Goal: Obtain resource: Download file/media

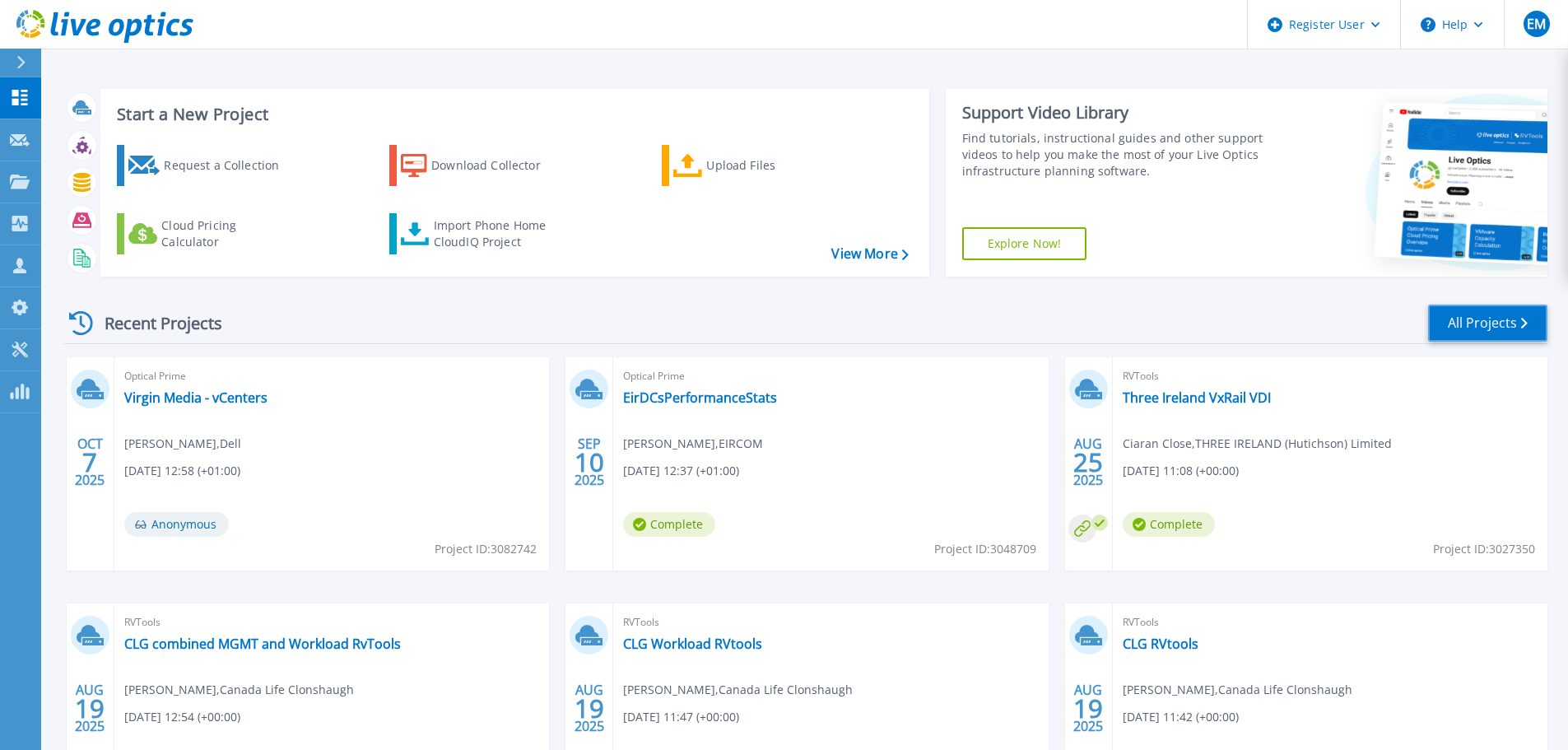
click at [1473, 321] on link "All Projects" at bounding box center [1487, 322] width 120 height 37
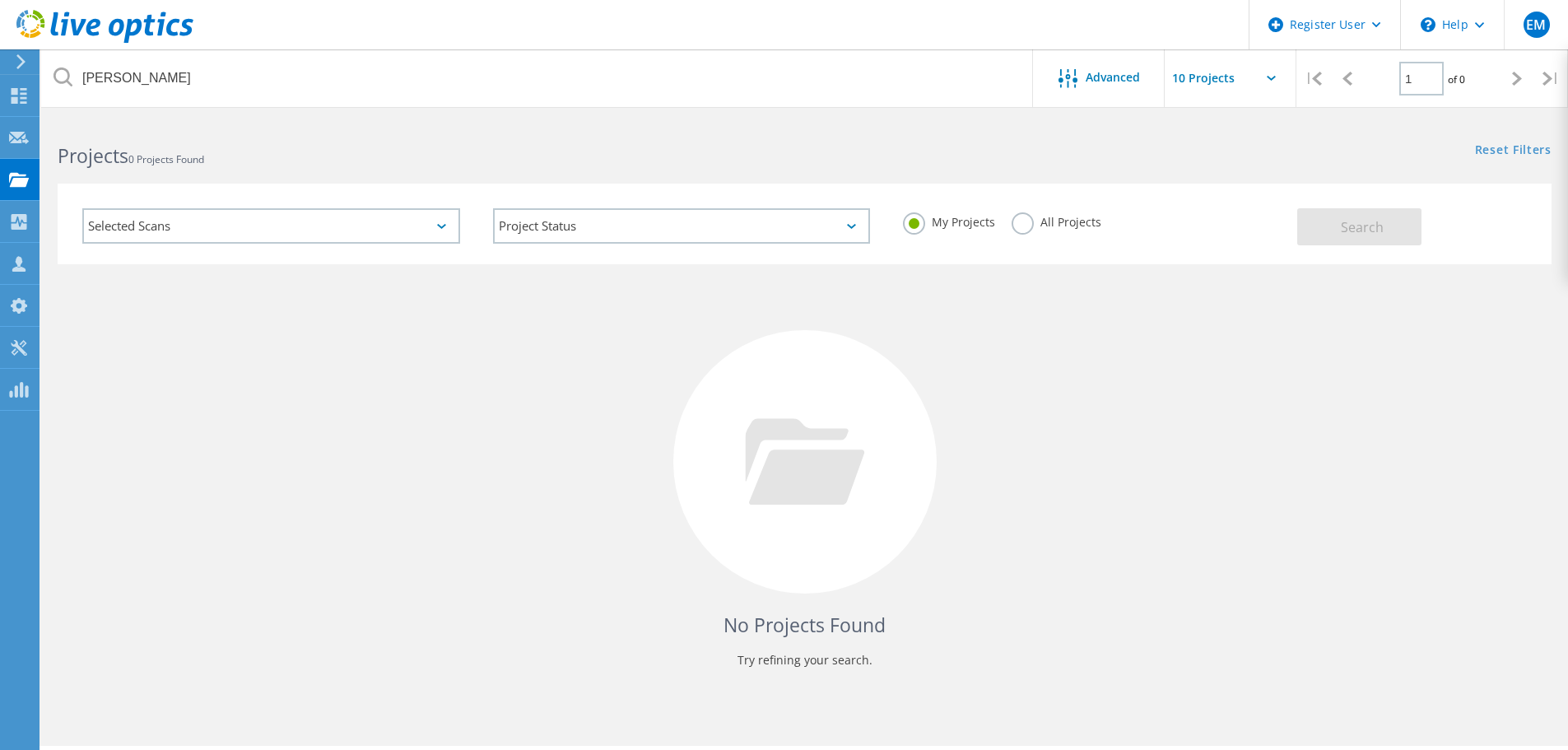
click at [1027, 224] on label "All Projects" at bounding box center [1057, 220] width 90 height 15
click at [0, 0] on input "All Projects" at bounding box center [0, 0] width 0 height 0
click at [1322, 236] on button "Search" at bounding box center [1359, 226] width 124 height 37
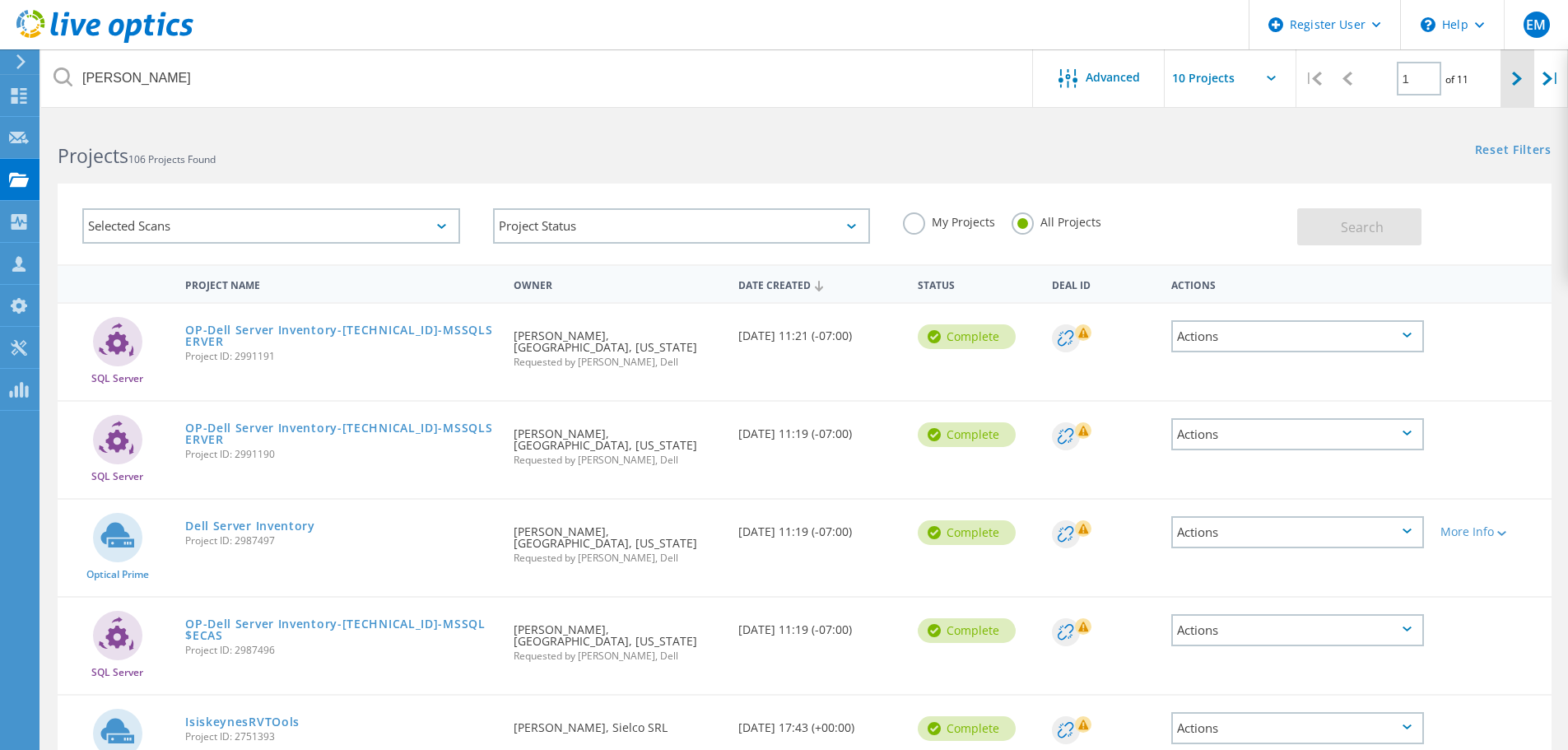
click at [1521, 71] on lo-svg-helper at bounding box center [1517, 78] width 10 height 14
type input "2"
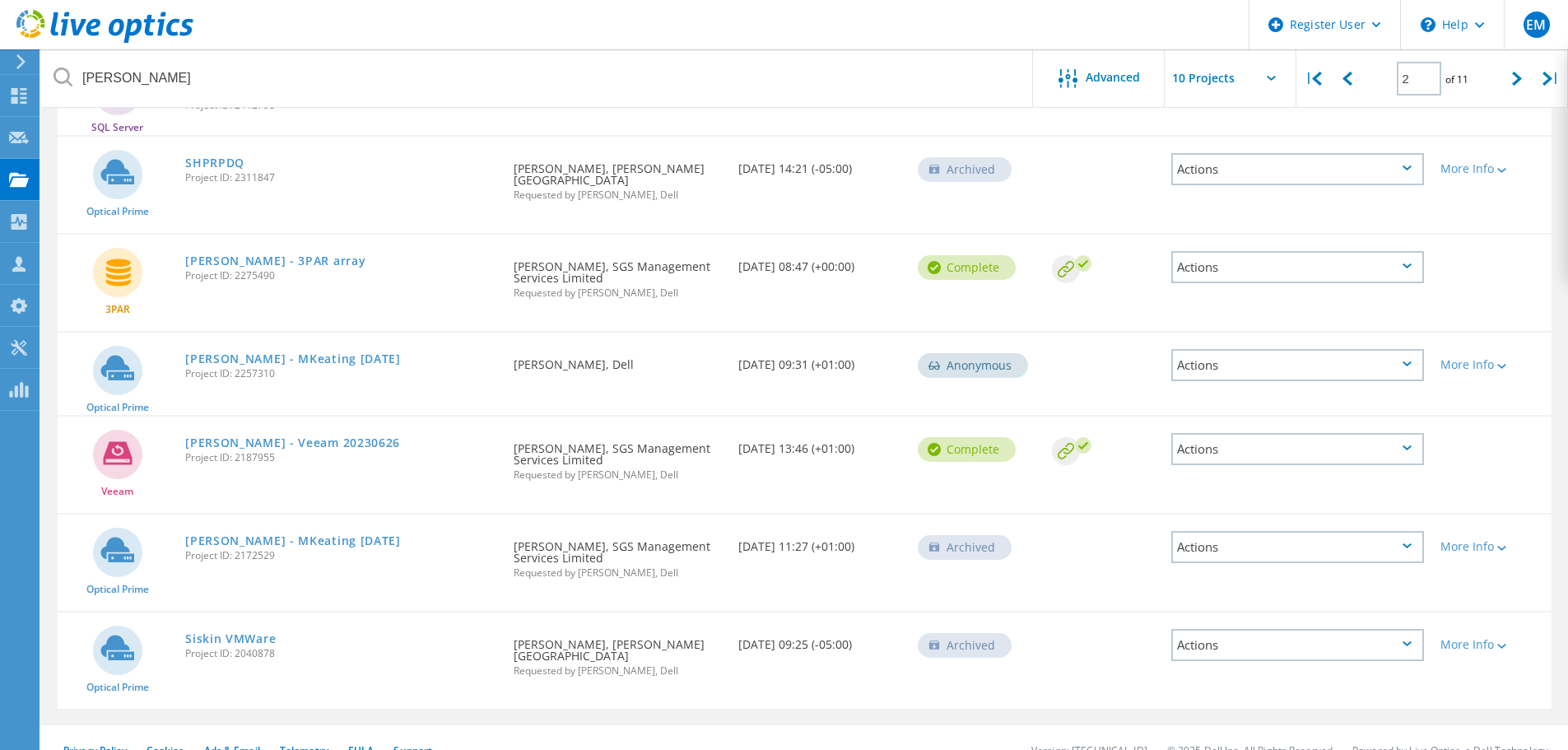
scroll to position [519, 0]
click at [312, 436] on link "[PERSON_NAME] - Veeam 20230626" at bounding box center [293, 441] width 215 height 12
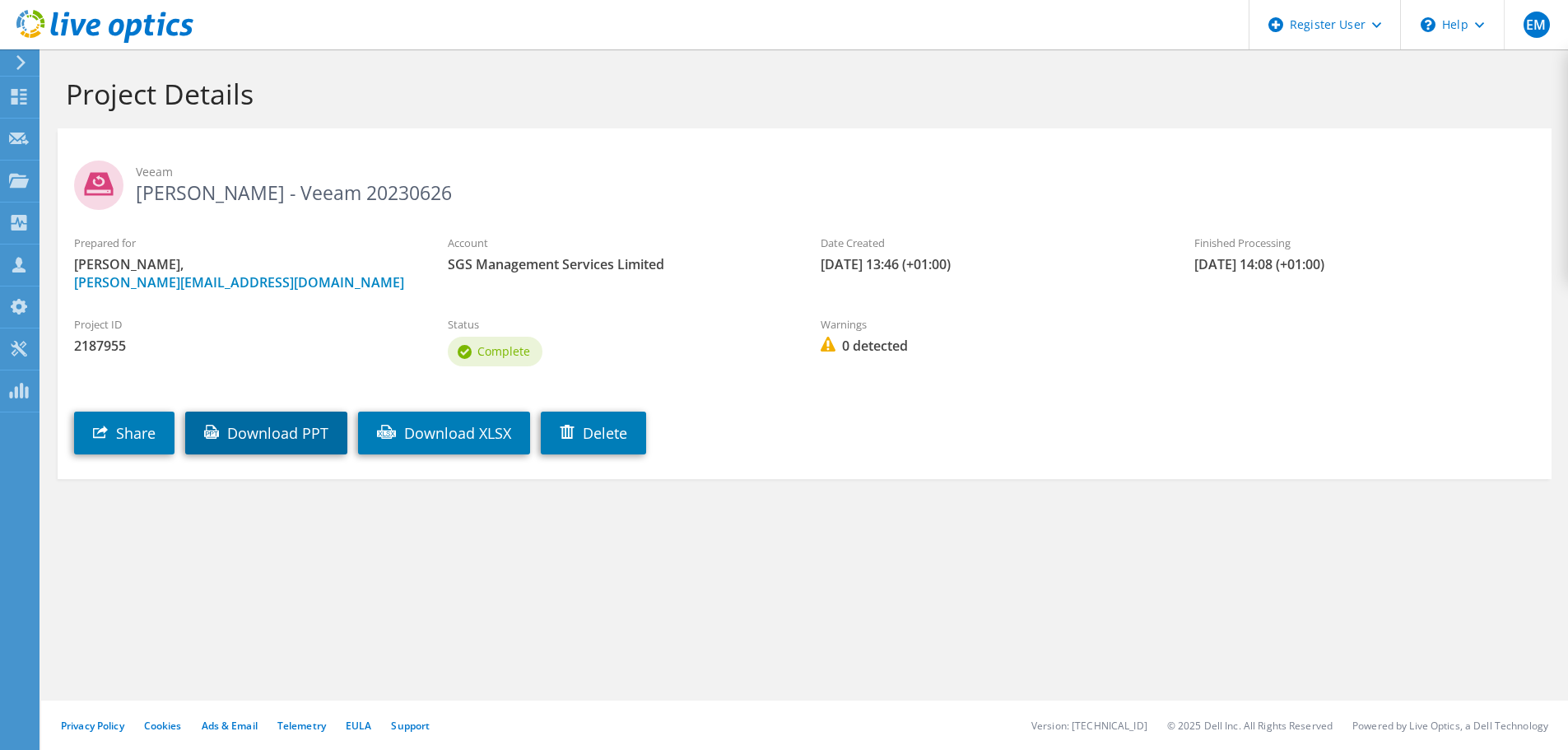
click at [295, 434] on link "Download PPT" at bounding box center [266, 433] width 162 height 43
